Goal: Navigation & Orientation: Find specific page/section

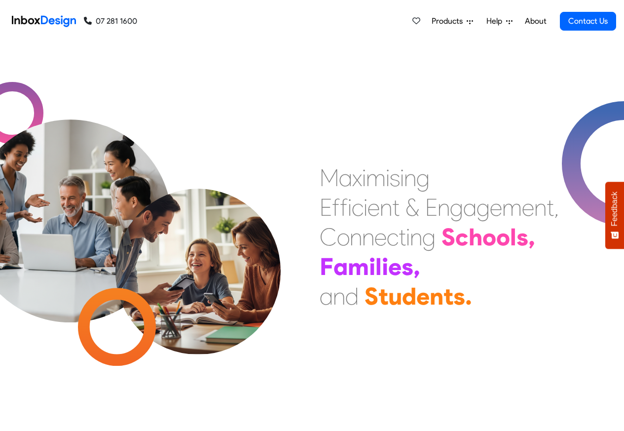
click at [439, 22] on span "Products" at bounding box center [449, 21] width 35 height 12
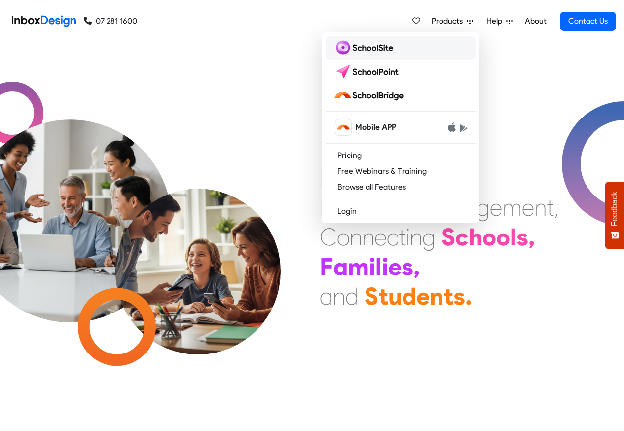
click at [359, 47] on img at bounding box center [366, 48] width 64 height 16
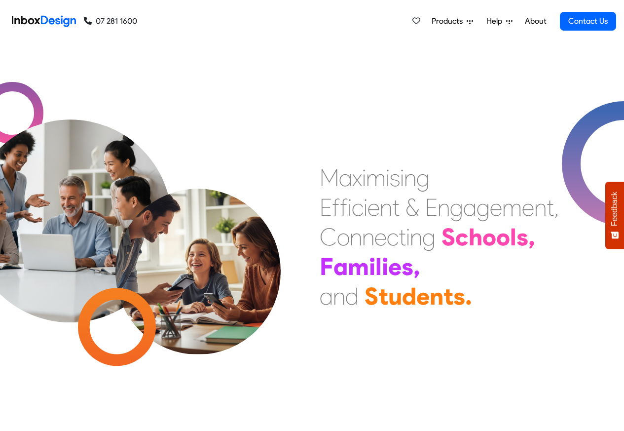
click at [452, 21] on span "Products" at bounding box center [449, 21] width 35 height 12
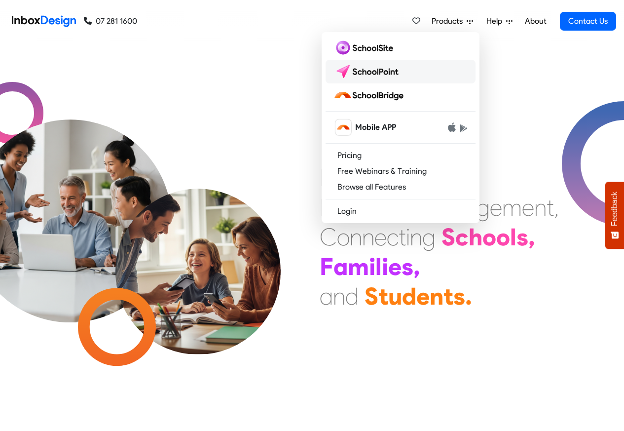
click at [358, 72] on img at bounding box center [369, 72] width 70 height 16
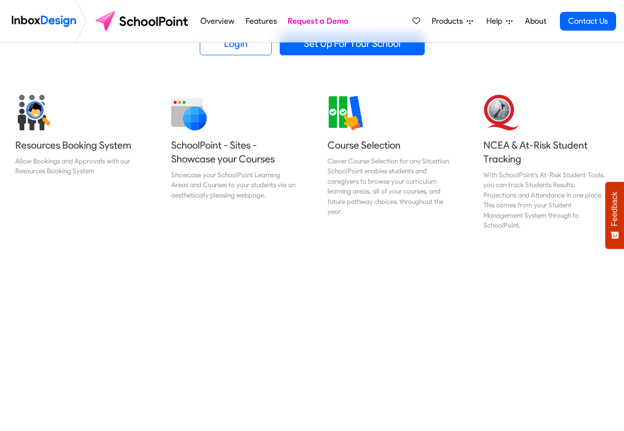
scroll to position [355, 0]
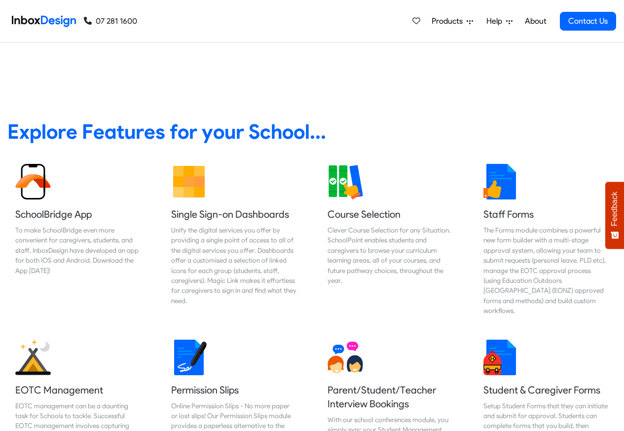
scroll to position [755, 0]
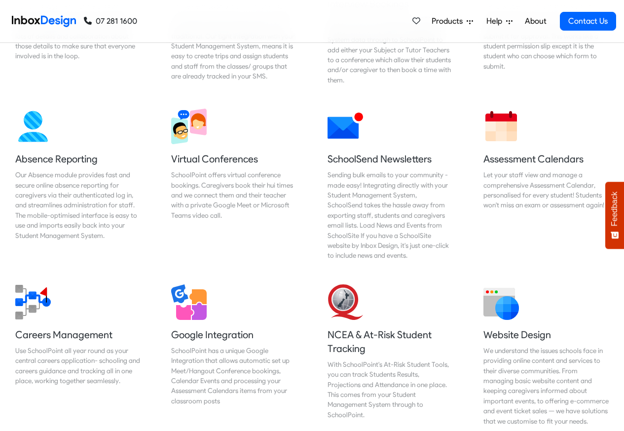
click at [443, 21] on span "Products" at bounding box center [449, 21] width 35 height 12
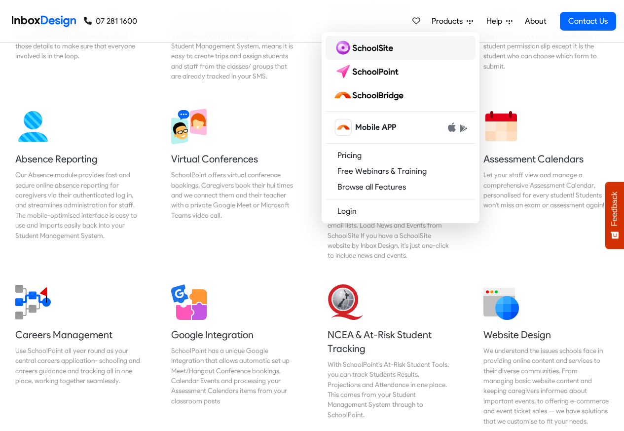
click at [364, 47] on img at bounding box center [366, 48] width 64 height 16
